Goal: Information Seeking & Learning: Find specific fact

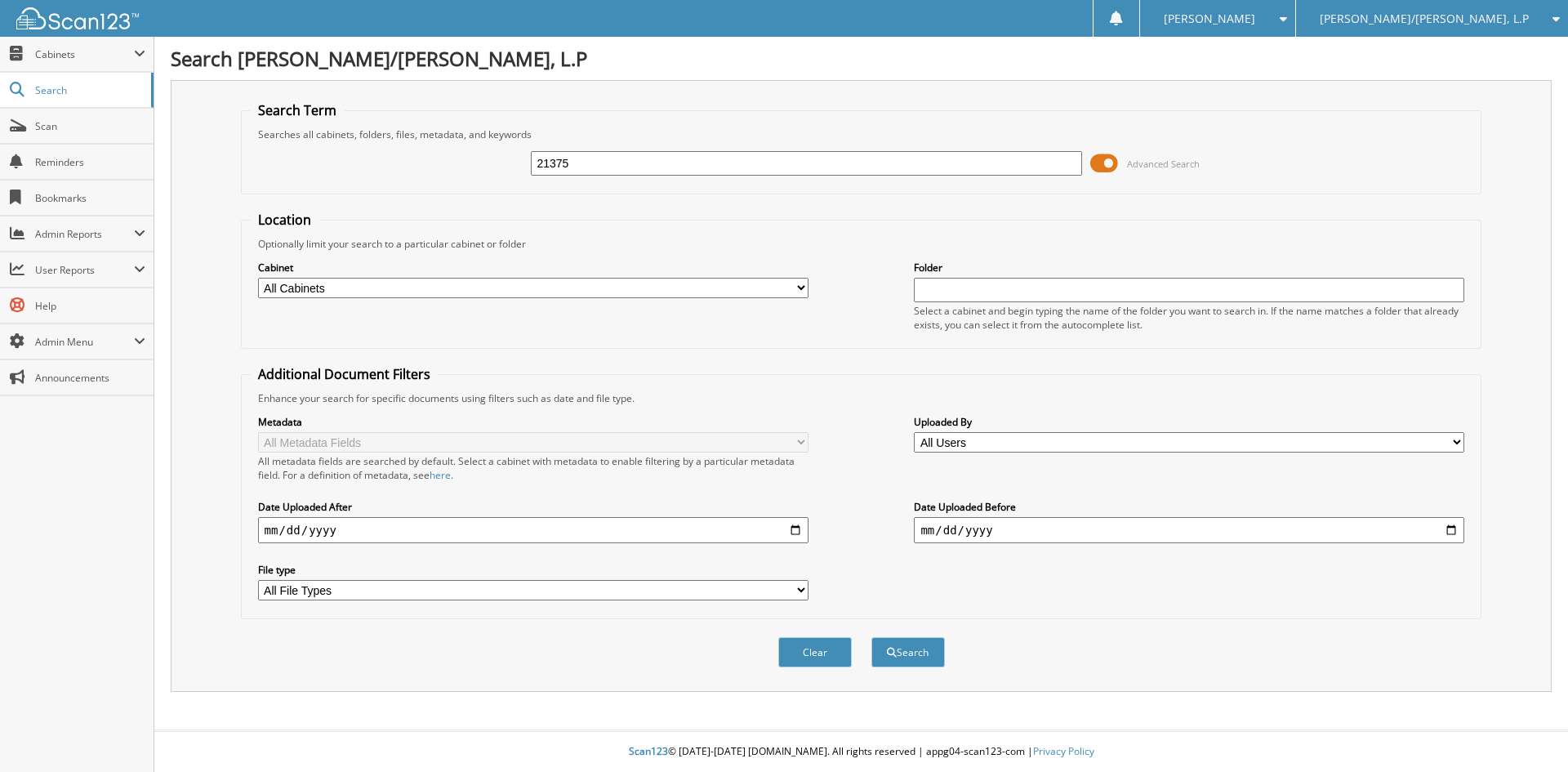
type input "21375"
click at [871, 637] on button "Search" at bounding box center [908, 652] width 74 height 30
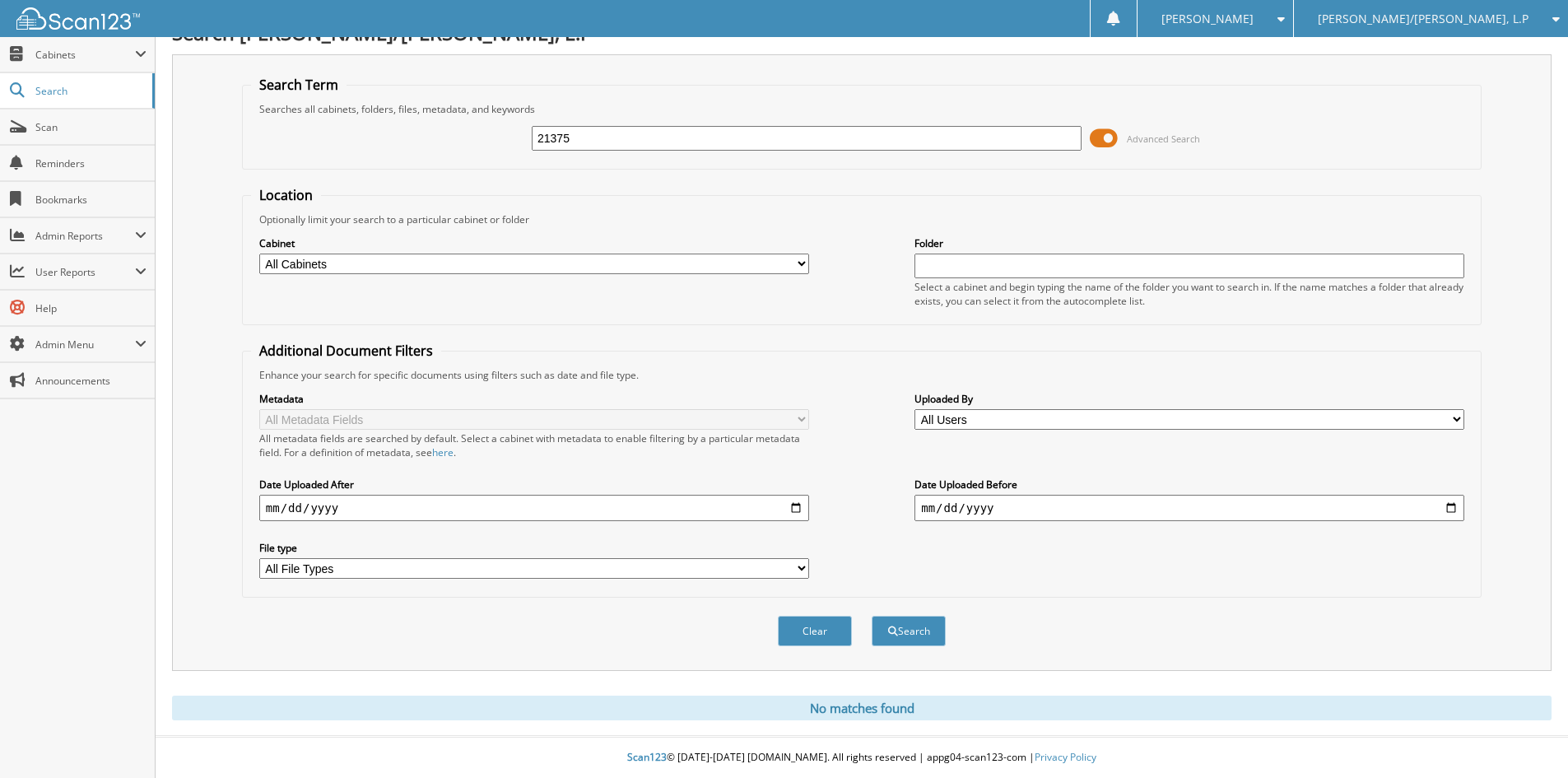
scroll to position [27, 0]
click at [905, 634] on button "Search" at bounding box center [909, 631] width 74 height 30
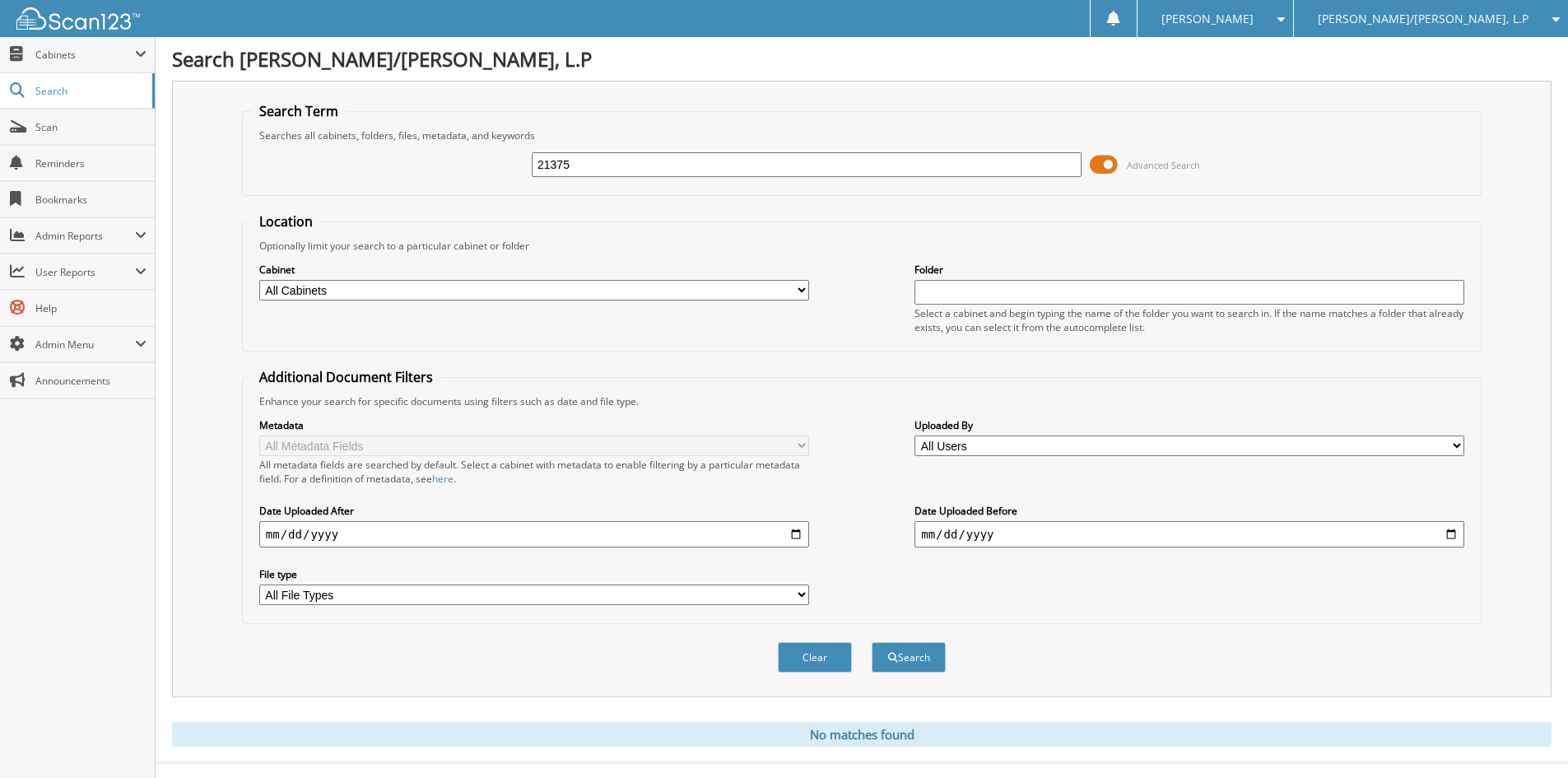
drag, startPoint x: 625, startPoint y: 162, endPoint x: 413, endPoint y: 189, distance: 213.7
click at [435, 186] on fieldset "Search Term Searches all cabinets, folders, files, metadata, and keywords 21375…" at bounding box center [862, 149] width 1240 height 94
type input "21371"
click at [872, 642] on button "Search" at bounding box center [909, 657] width 74 height 30
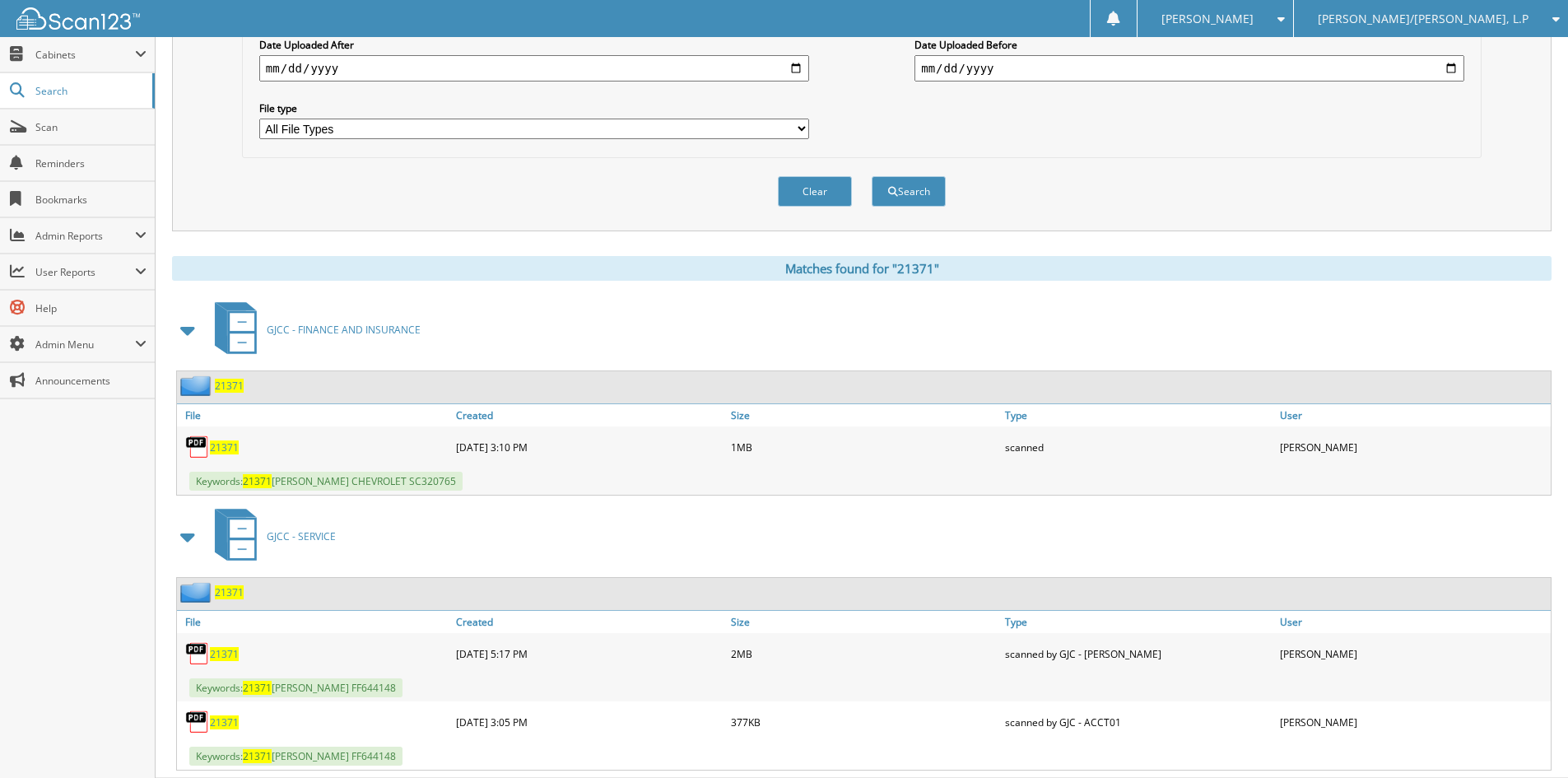
scroll to position [494, 0]
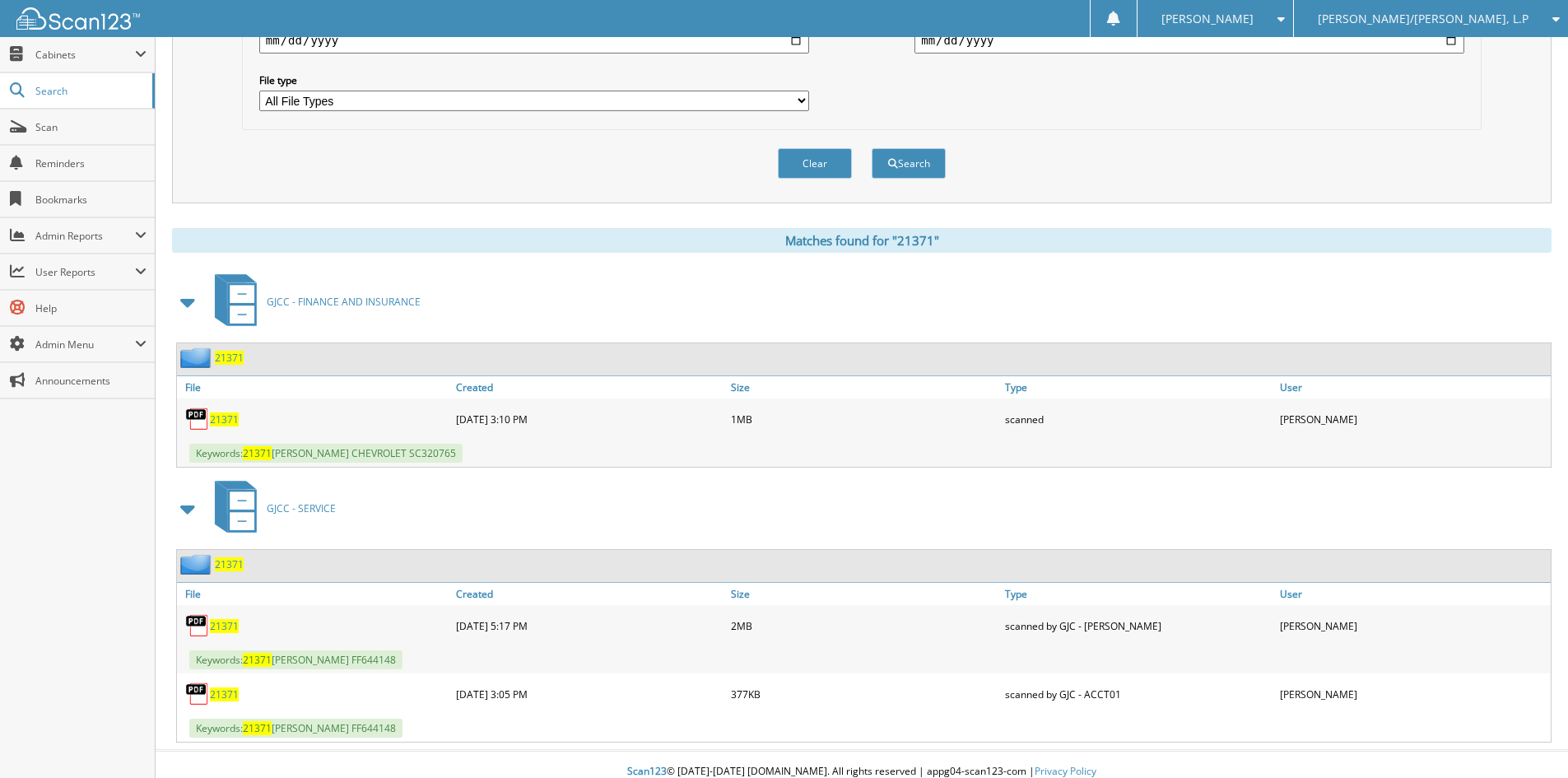
click at [224, 424] on span "21371" at bounding box center [224, 419] width 29 height 14
